Goal: Task Accomplishment & Management: Manage account settings

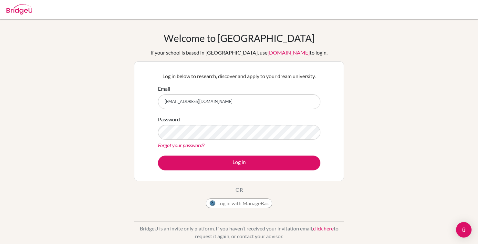
type input "29elliciasinulingga@sisscools.org"
click at [391, 93] on div "Welcome to [GEOGRAPHIC_DATA] If your school is based in [GEOGRAPHIC_DATA], use …" at bounding box center [239, 137] width 478 height 211
click at [274, 143] on div "Forgot your password?" at bounding box center [239, 145] width 162 height 8
click at [195, 147] on link "Forgot your password?" at bounding box center [181, 145] width 46 height 6
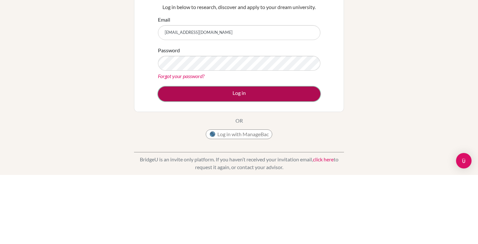
click at [284, 165] on button "Log in" at bounding box center [239, 163] width 162 height 15
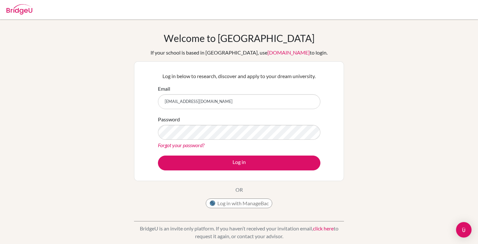
click at [476, 174] on div "Welcome to [GEOGRAPHIC_DATA] If your school is based in [GEOGRAPHIC_DATA], use …" at bounding box center [239, 137] width 478 height 211
